Goal: Task Accomplishment & Management: Manage account settings

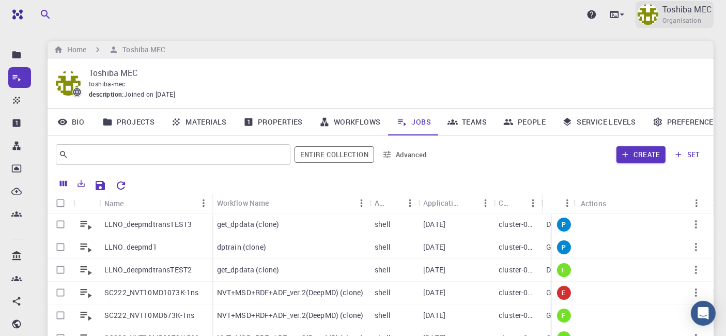
click at [670, 9] on p "Toshiba MEC" at bounding box center [686, 9] width 49 height 12
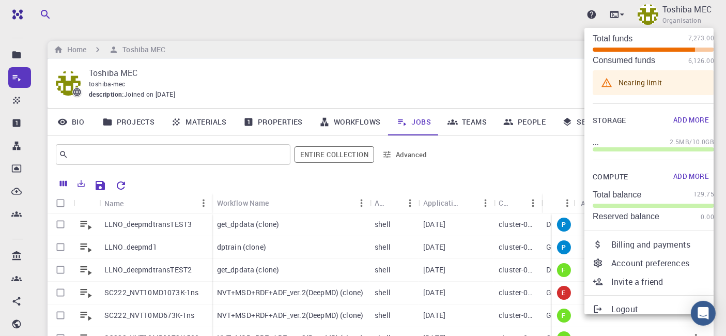
scroll to position [50, 0]
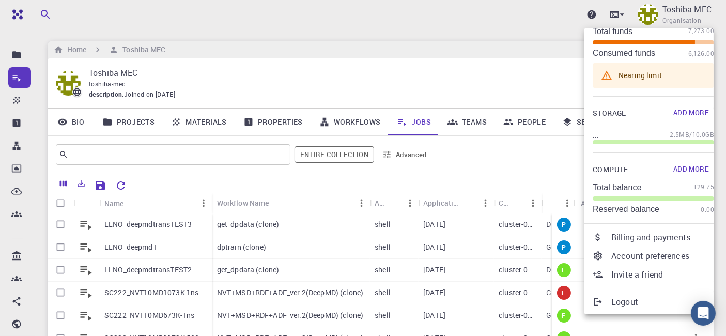
click at [627, 303] on p "Logout" at bounding box center [662, 302] width 103 height 12
